Goal: Navigation & Orientation: Find specific page/section

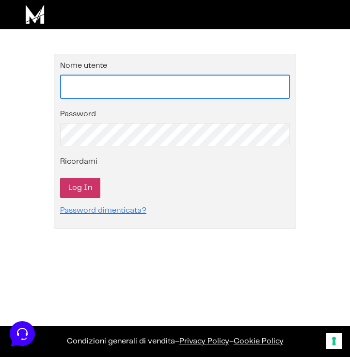
type input "[EMAIL_ADDRESS][DOMAIN_NAME]"
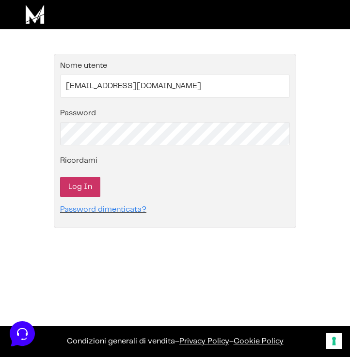
click at [89, 185] on input "Log In" at bounding box center [80, 187] width 40 height 20
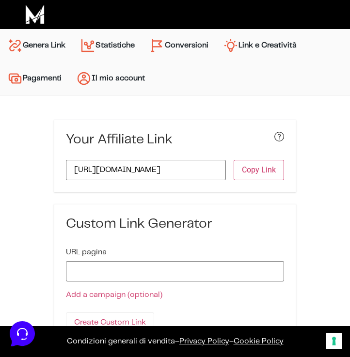
click at [197, 44] on link "Conversioni" at bounding box center [179, 45] width 74 height 23
